Goal: Transaction & Acquisition: Book appointment/travel/reservation

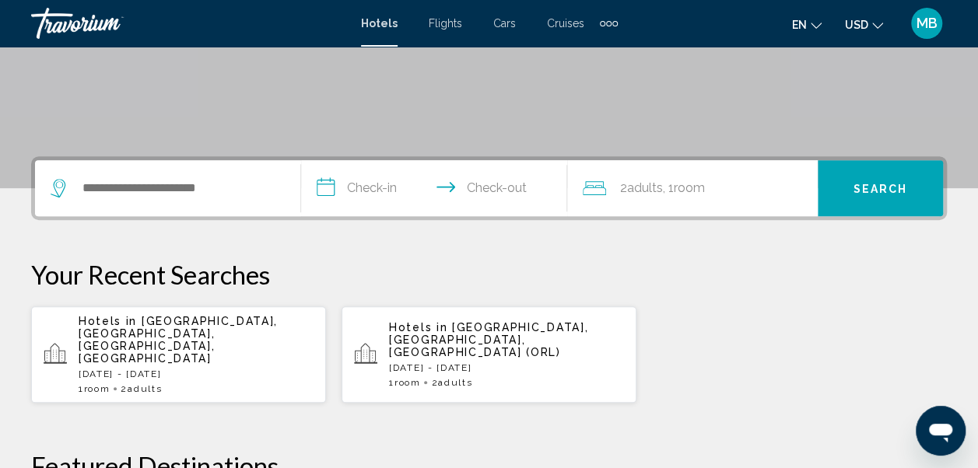
scroll to position [272, 0]
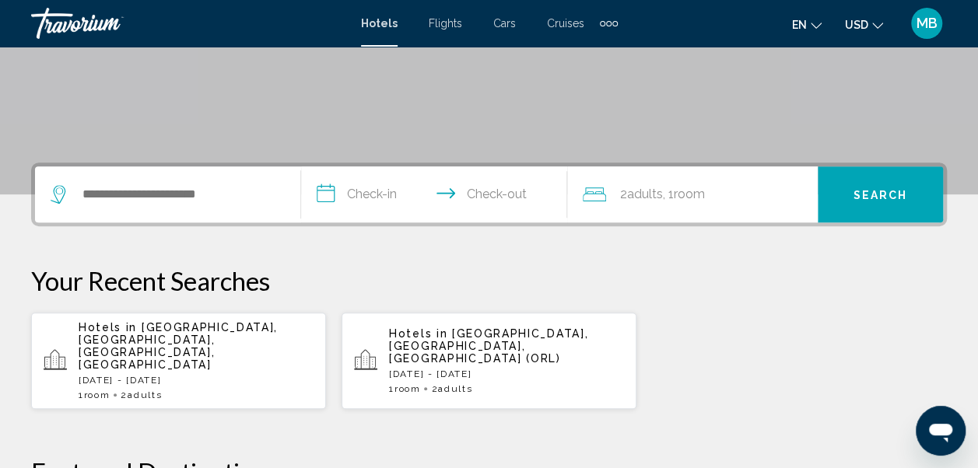
click at [454, 25] on span "Flights" at bounding box center [445, 23] width 33 height 12
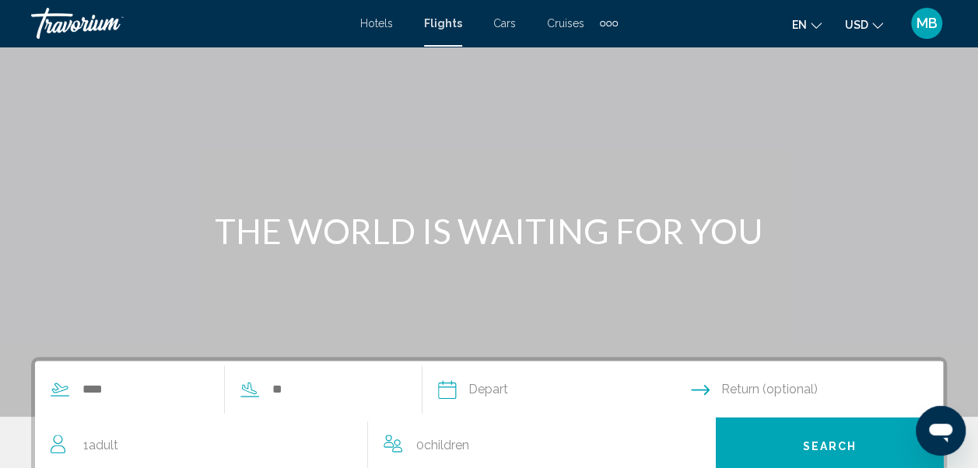
scroll to position [76, 0]
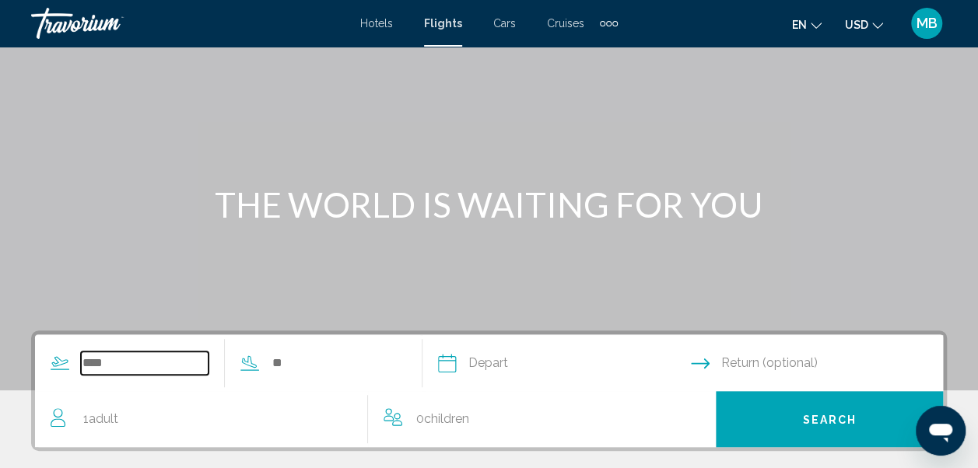
click at [113, 359] on input "Search widget" at bounding box center [145, 363] width 128 height 23
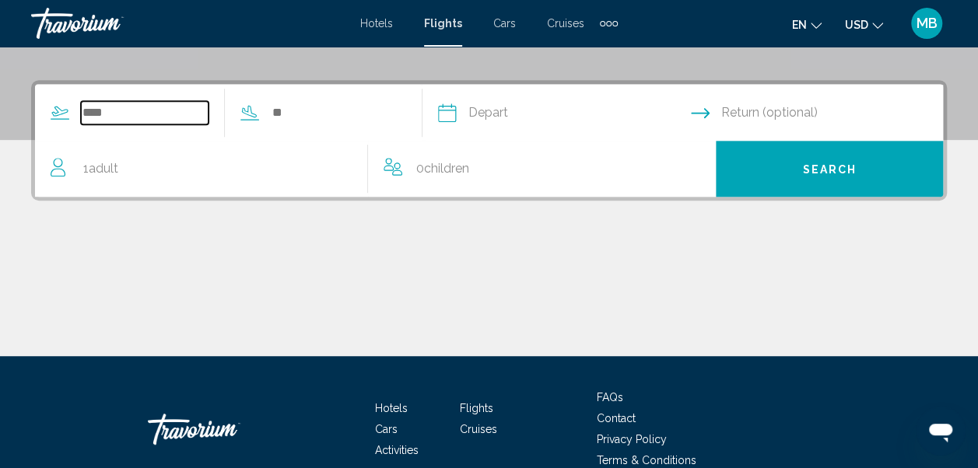
scroll to position [356, 0]
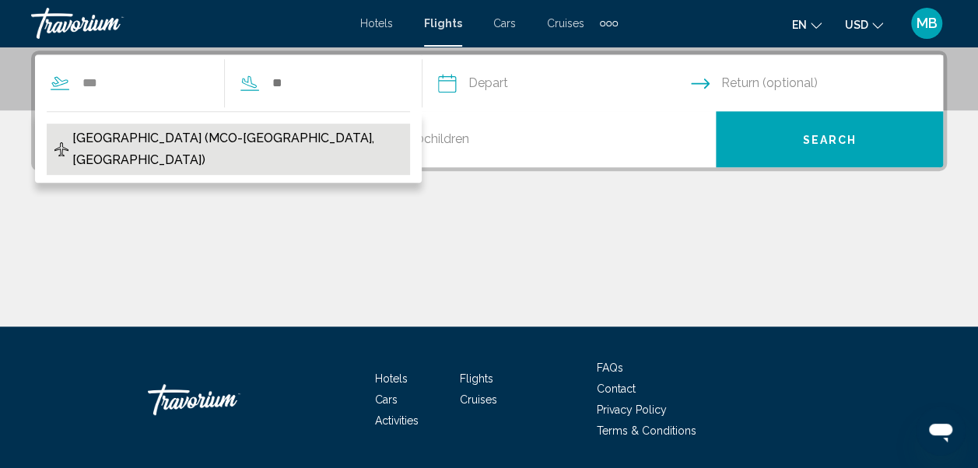
click at [109, 135] on span "[GEOGRAPHIC_DATA] (MCO-[GEOGRAPHIC_DATA], [GEOGRAPHIC_DATA])" at bounding box center [237, 150] width 330 height 44
type input "**********"
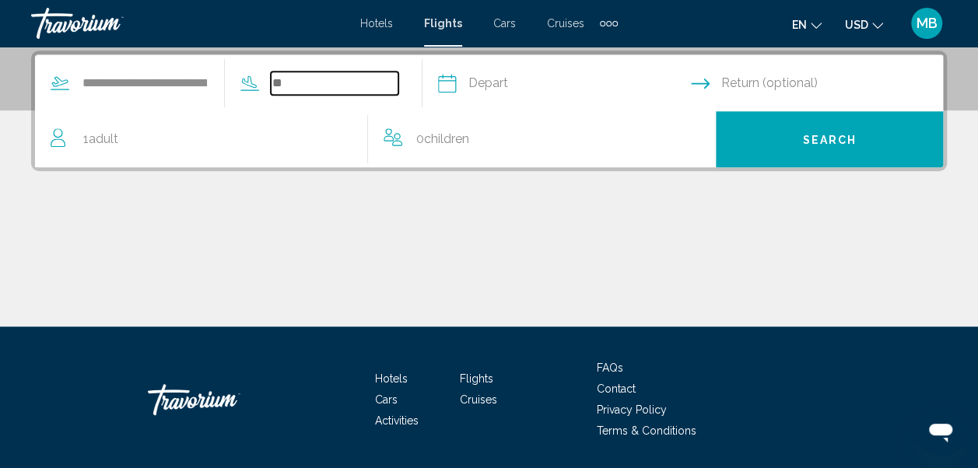
click at [324, 82] on input "Search widget" at bounding box center [335, 83] width 128 height 23
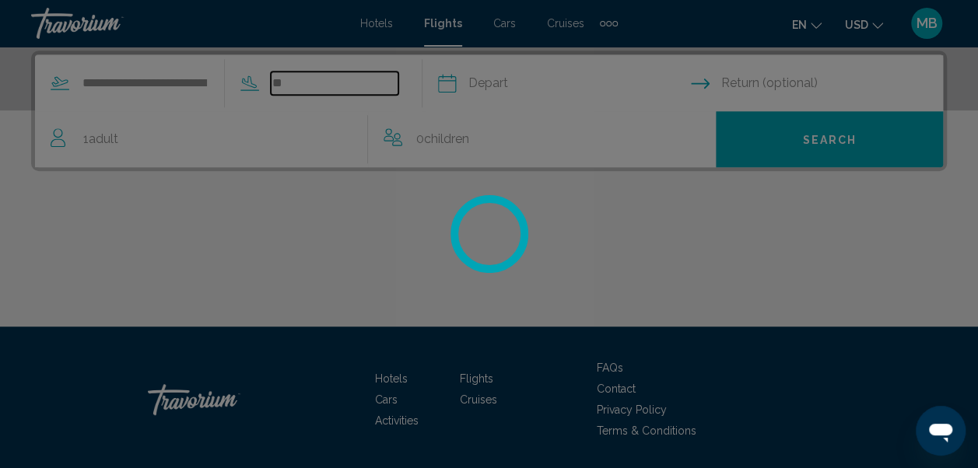
type input "*"
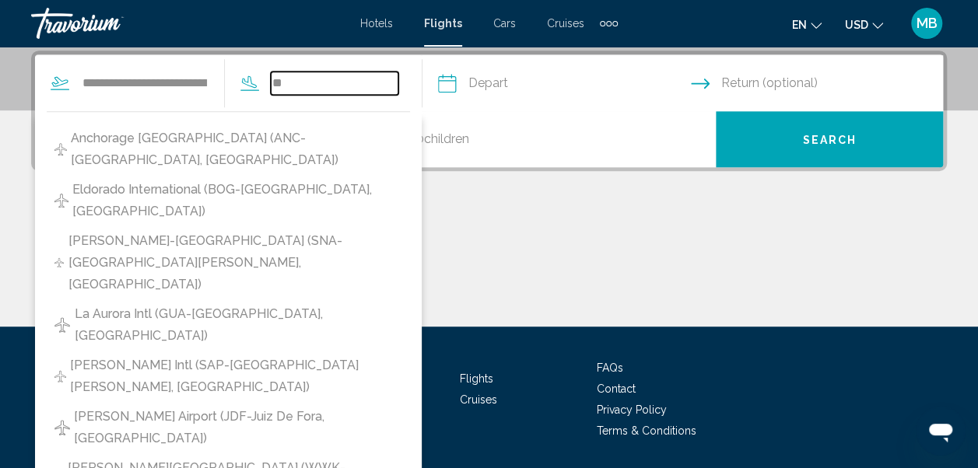
type input "*"
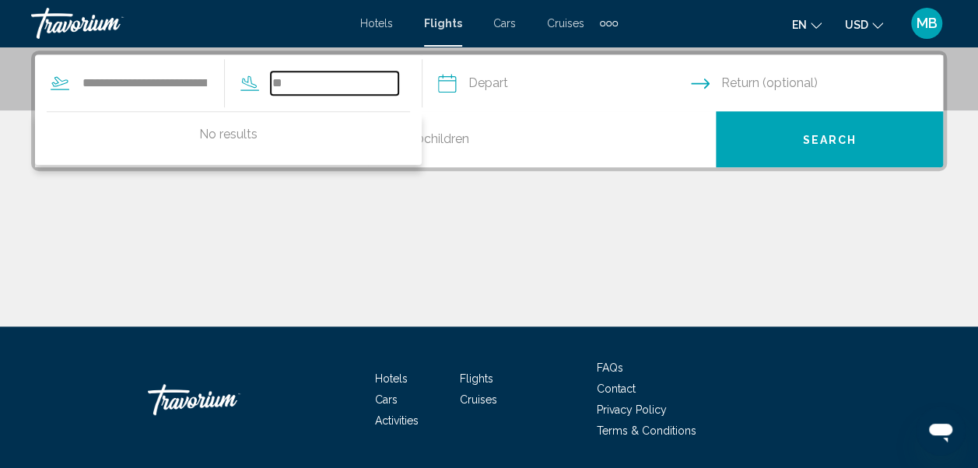
type input "*"
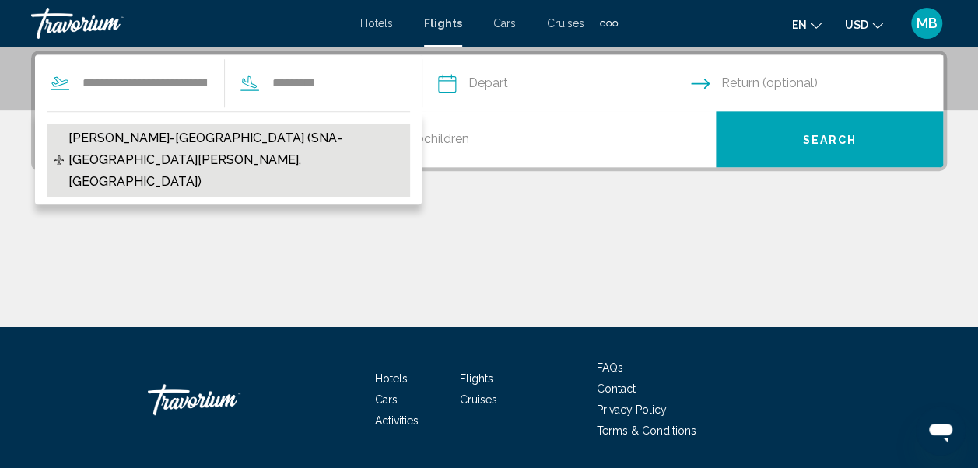
click at [190, 136] on span "[PERSON_NAME]-[GEOGRAPHIC_DATA] (SNA-[GEOGRAPHIC_DATA][PERSON_NAME], [GEOGRAPHI…" at bounding box center [235, 160] width 335 height 65
type input "**********"
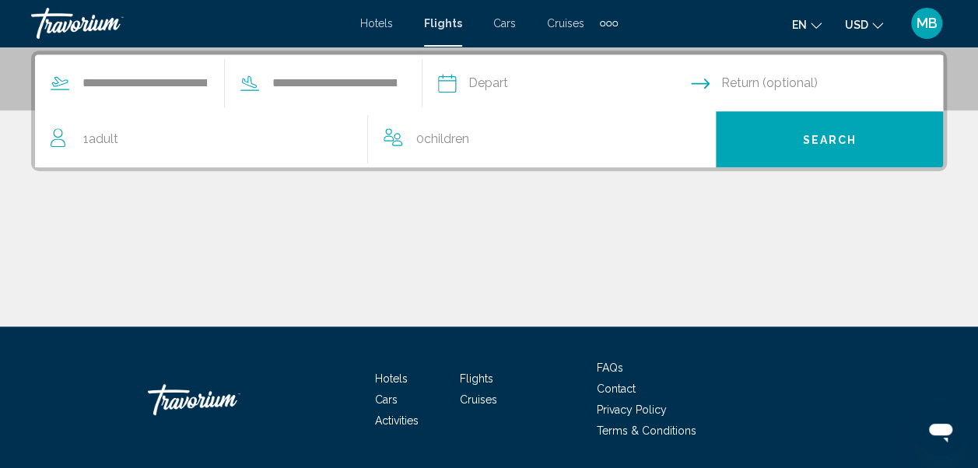
click at [514, 74] on input "Depart date" at bounding box center [563, 85] width 259 height 61
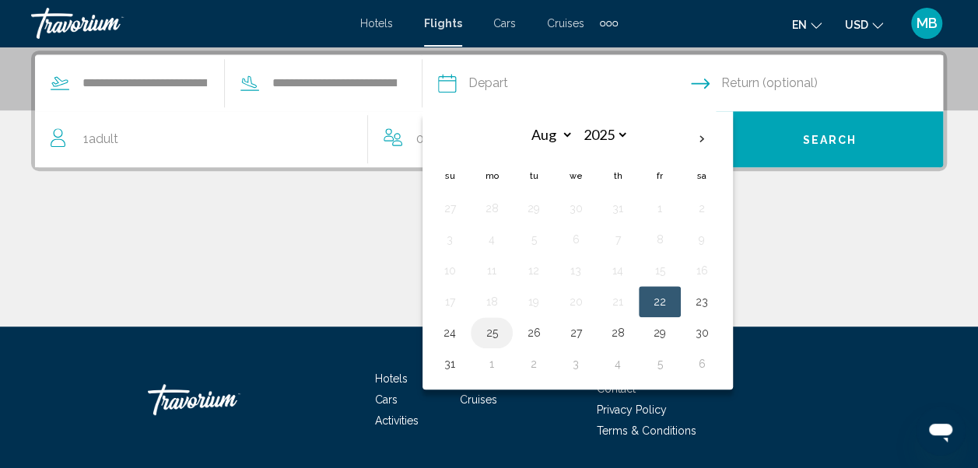
click at [504, 335] on button "25" at bounding box center [491, 333] width 25 height 22
type input "**********"
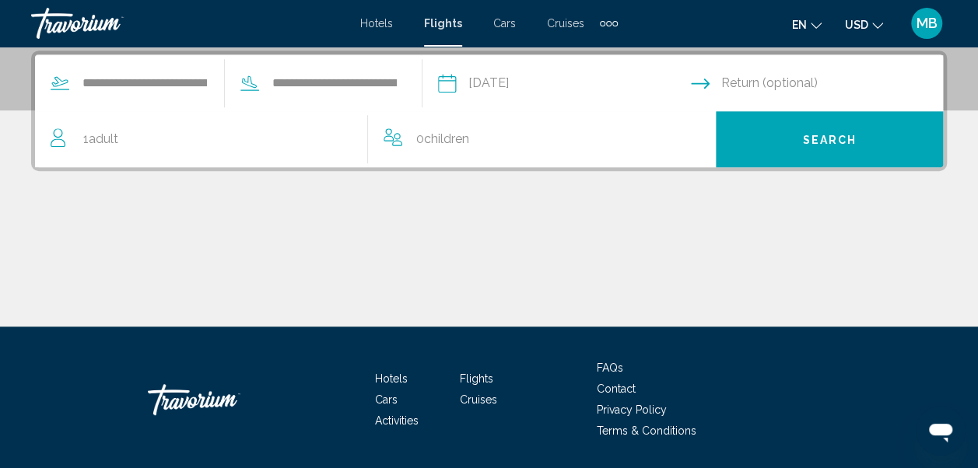
click at [769, 72] on input "Return date" at bounding box center [820, 85] width 259 height 61
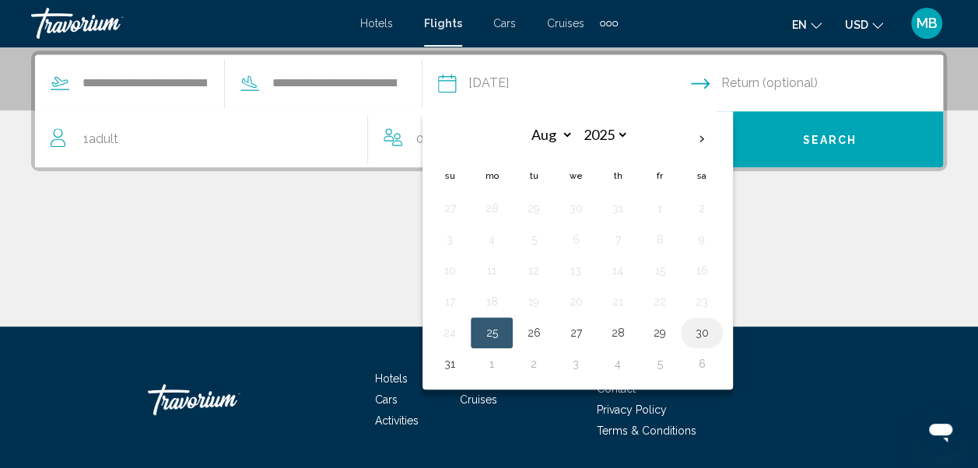
click at [714, 331] on button "30" at bounding box center [701, 333] width 25 height 22
type input "**********"
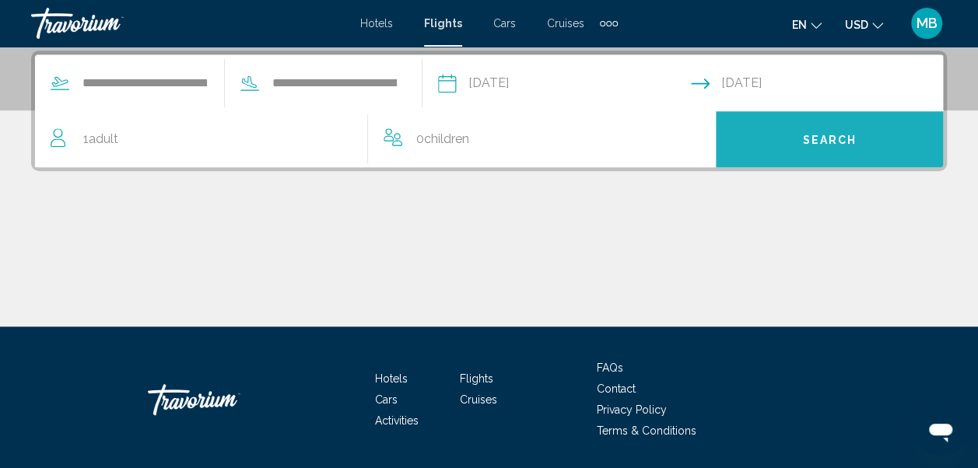
click at [758, 140] on button "Search" at bounding box center [829, 139] width 227 height 56
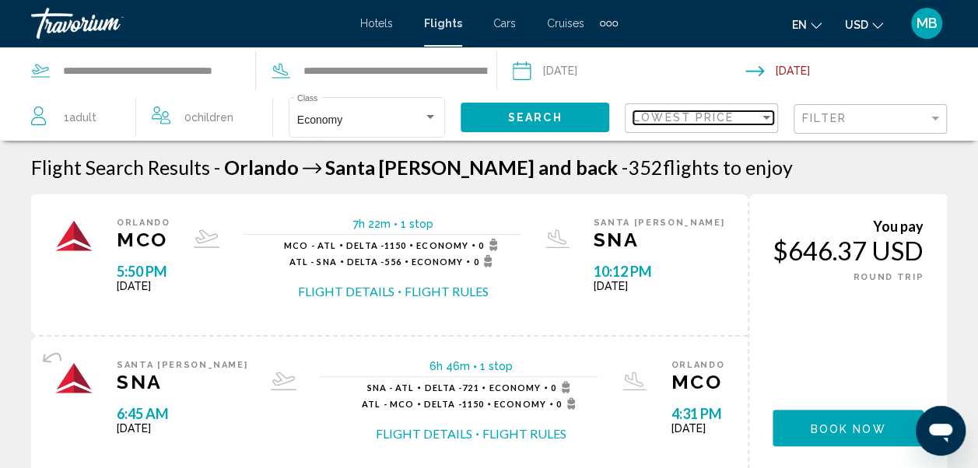
click at [679, 114] on span "Lowest Price" at bounding box center [683, 117] width 100 height 12
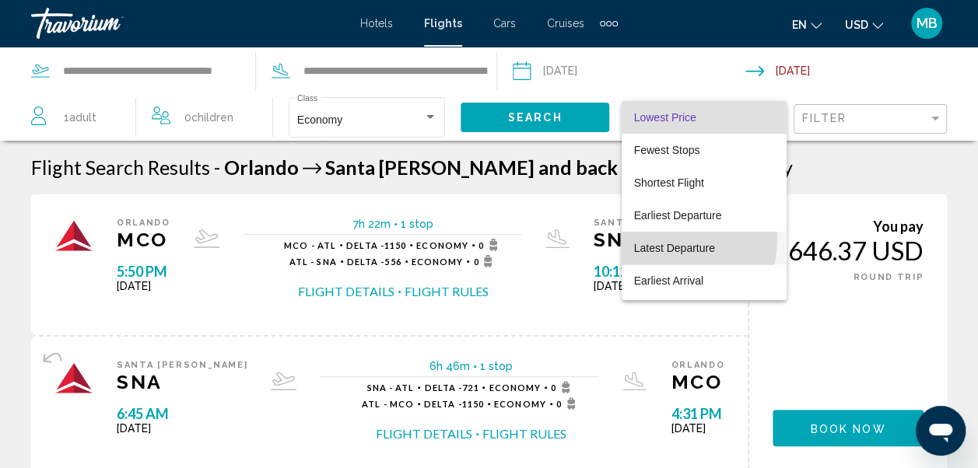
click at [654, 238] on span "Latest Departure" at bounding box center [704, 248] width 140 height 33
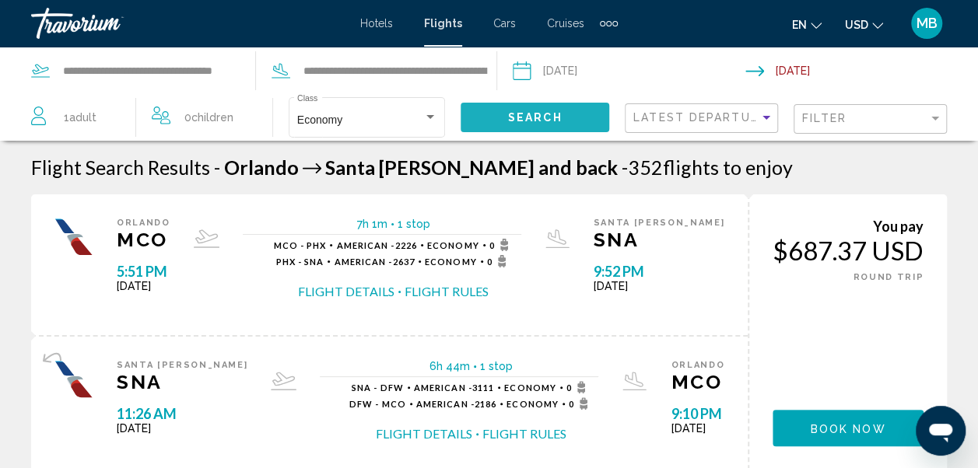
click at [526, 112] on span "Search" at bounding box center [535, 118] width 54 height 12
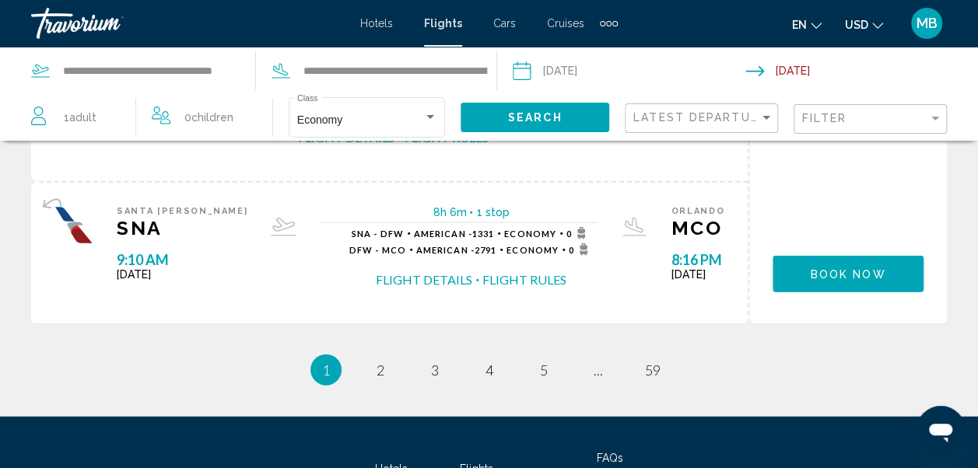
scroll to position [1726, 0]
click at [380, 369] on span "2" at bounding box center [381, 370] width 8 height 17
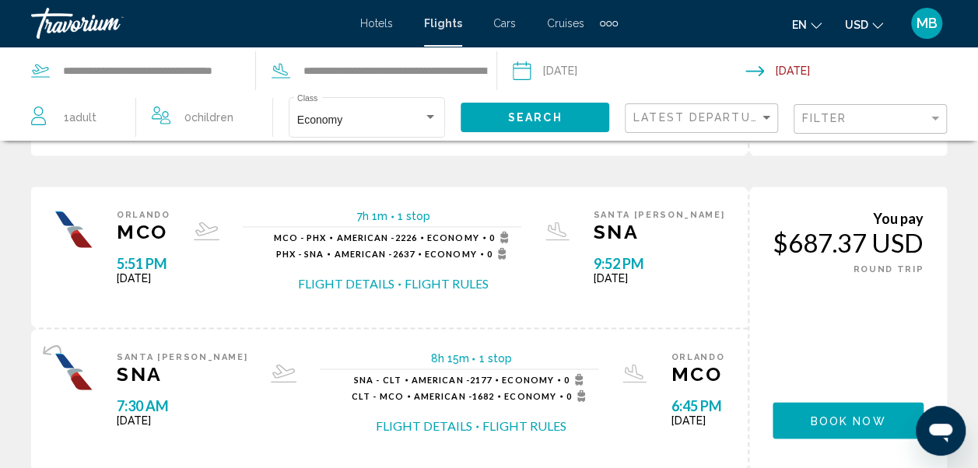
scroll to position [964, 0]
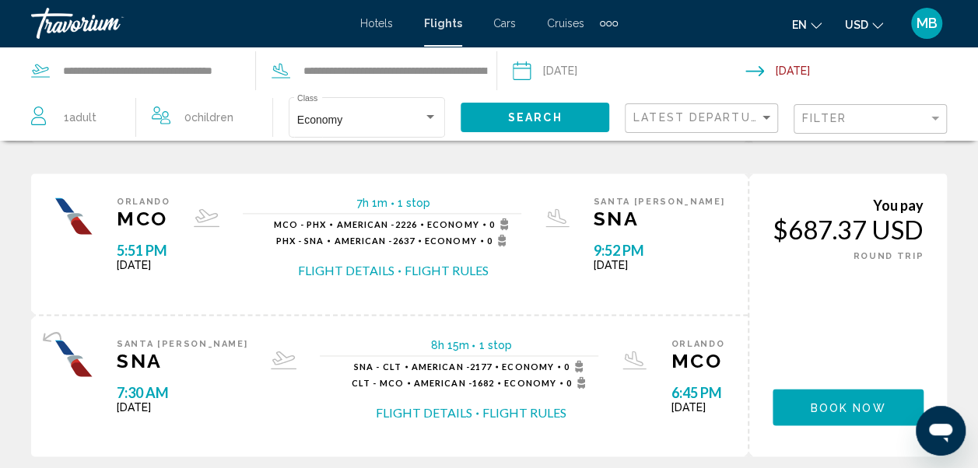
click at [11, 321] on div "Flight Search Results - [GEOGRAPHIC_DATA] [GEOGRAPHIC_DATA][PERSON_NAME] and ba…" at bounding box center [489, 170] width 978 height 1956
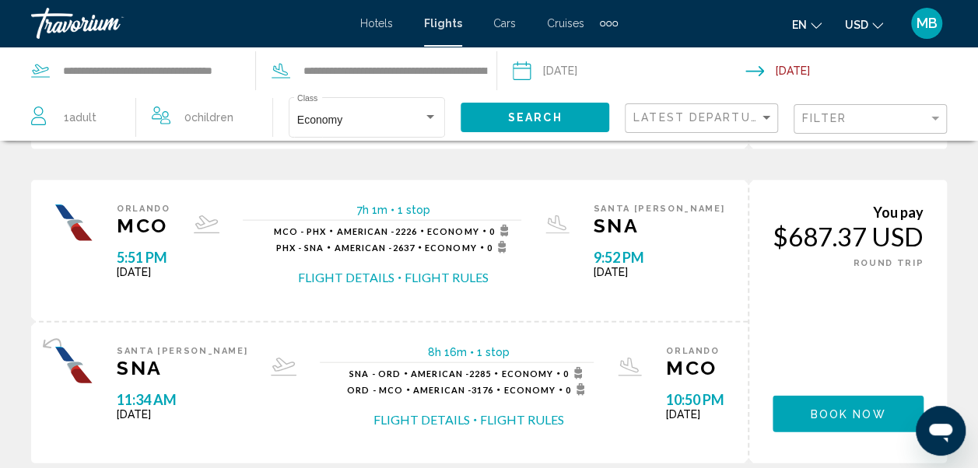
scroll to position [1592, 0]
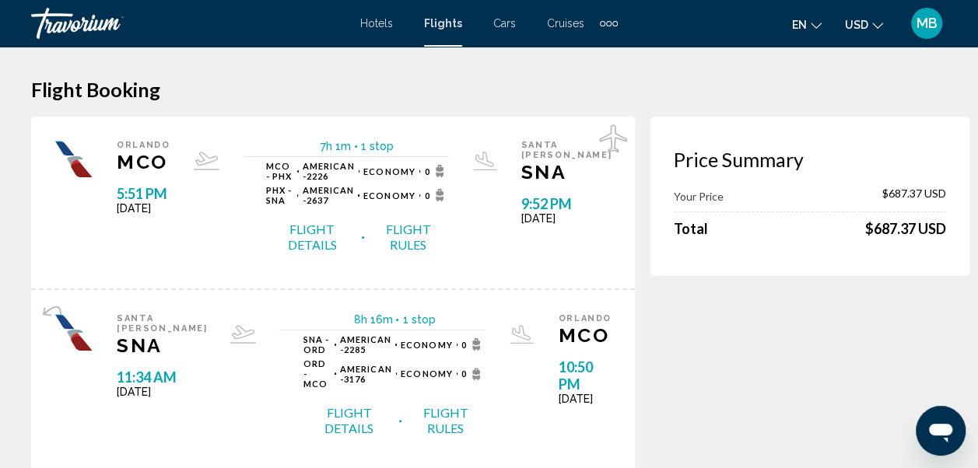
click at [316, 429] on button "Flight Details" at bounding box center [349, 421] width 93 height 33
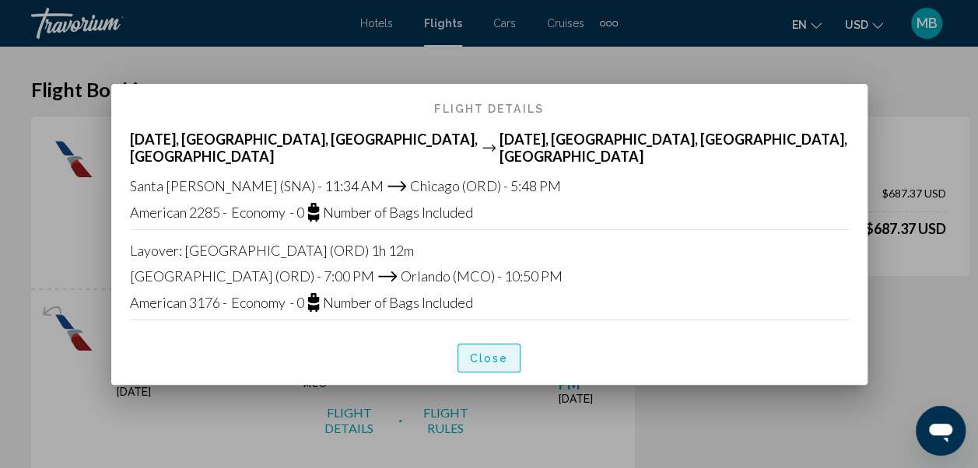
click at [479, 353] on span "Close" at bounding box center [489, 358] width 39 height 12
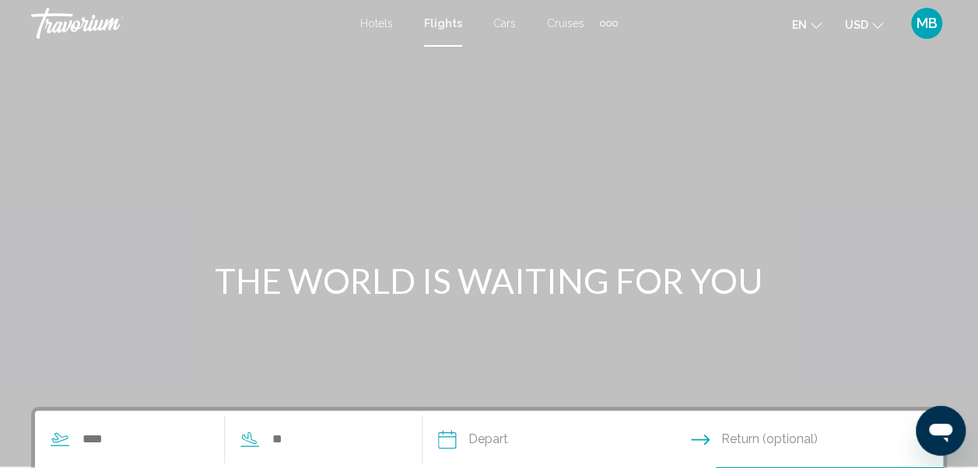
click at [506, 23] on span "Cars" at bounding box center [504, 23] width 23 height 12
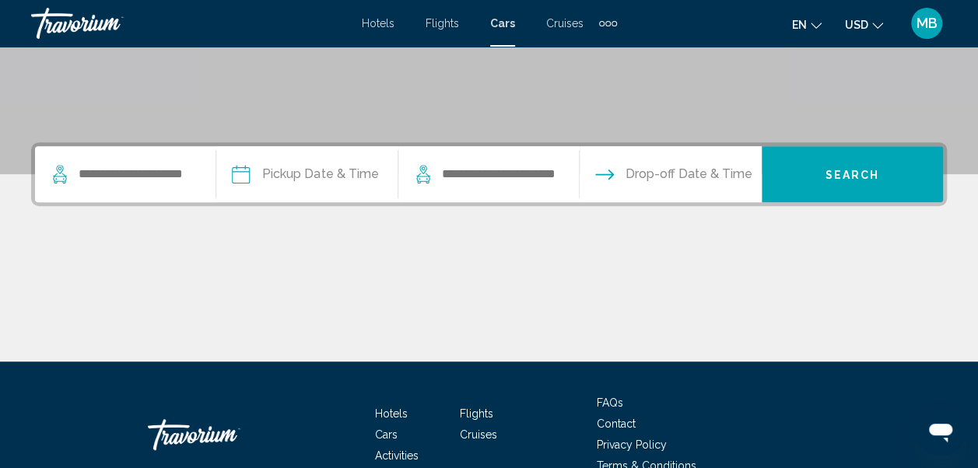
scroll to position [291, 0]
